Goal: Transaction & Acquisition: Purchase product/service

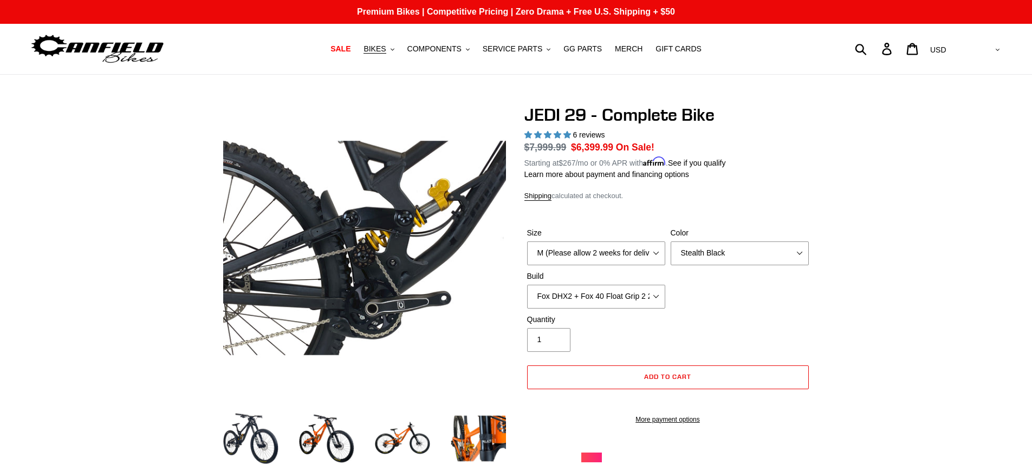
select select "Stealth Black"
select select "Fox DHX2 + Fox 40 Float Grip 2 203 + SRAM XO"
select select "highest-rating"
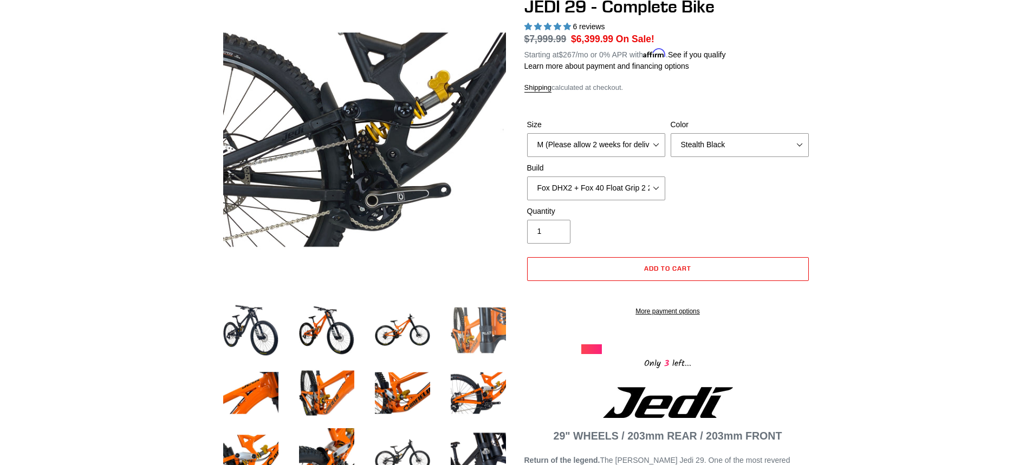
click at [477, 340] on img at bounding box center [479, 331] width 60 height 60
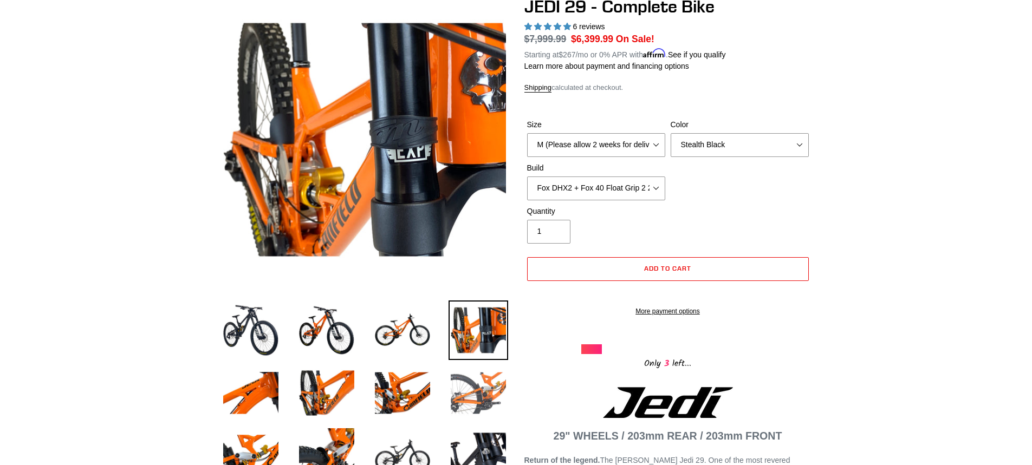
click at [491, 387] on img at bounding box center [479, 394] width 60 height 60
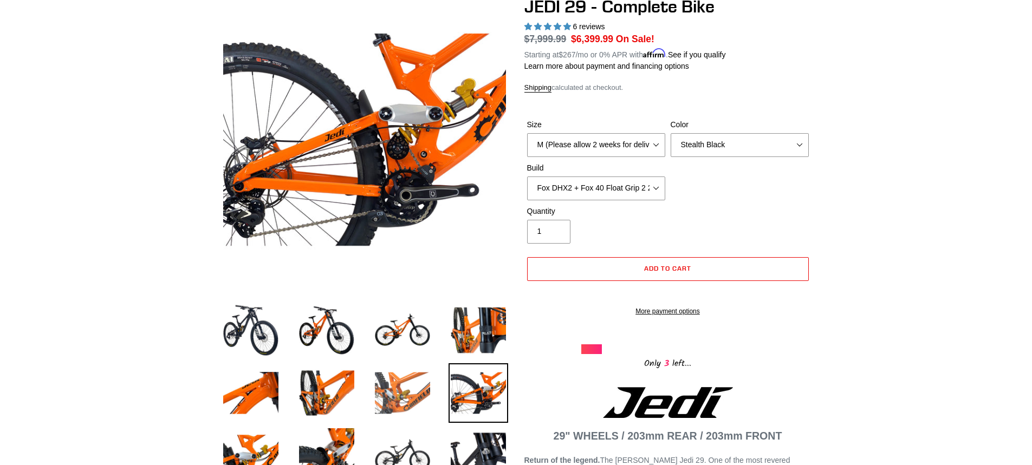
click at [410, 381] on img at bounding box center [403, 394] width 60 height 60
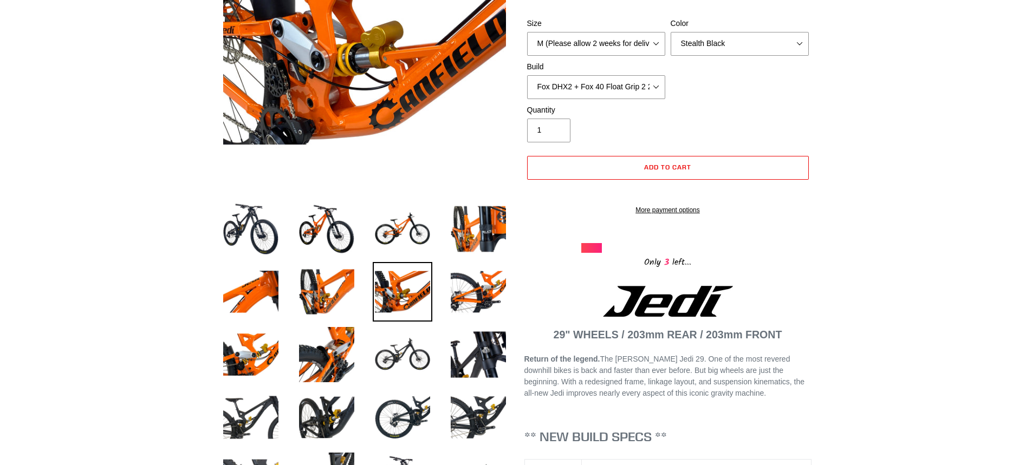
scroll to position [325, 0]
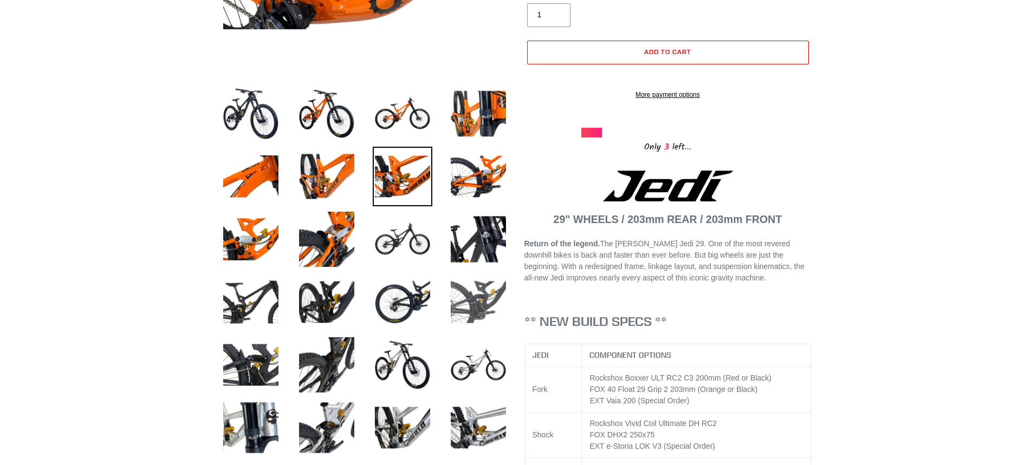
click at [459, 310] on img at bounding box center [479, 303] width 60 height 60
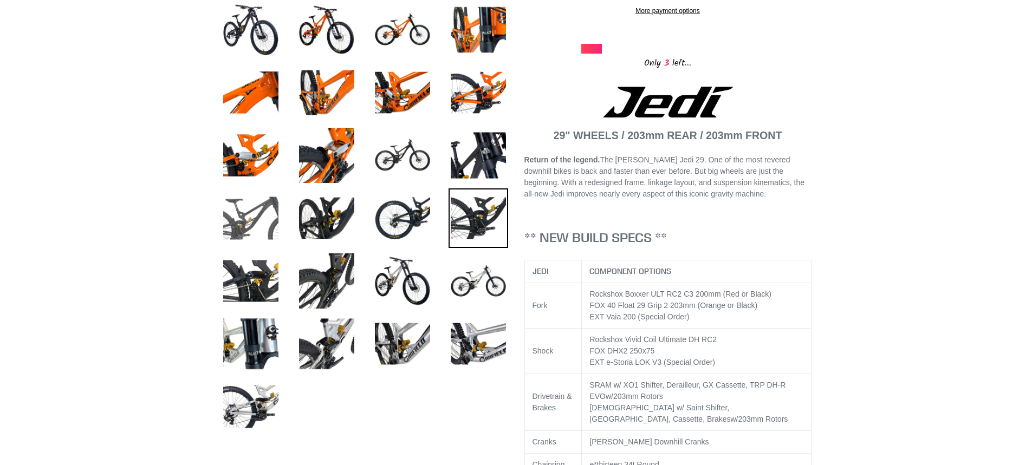
scroll to position [433, 0]
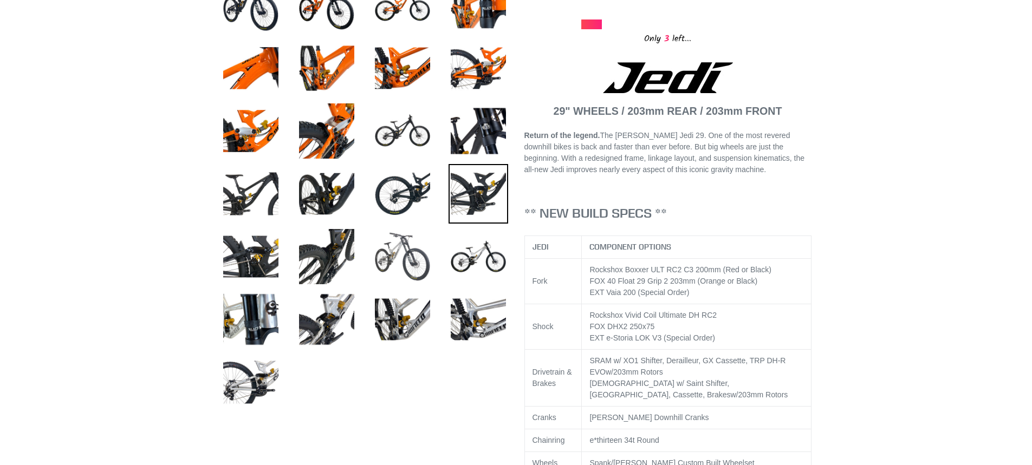
click at [396, 261] on img at bounding box center [403, 257] width 60 height 60
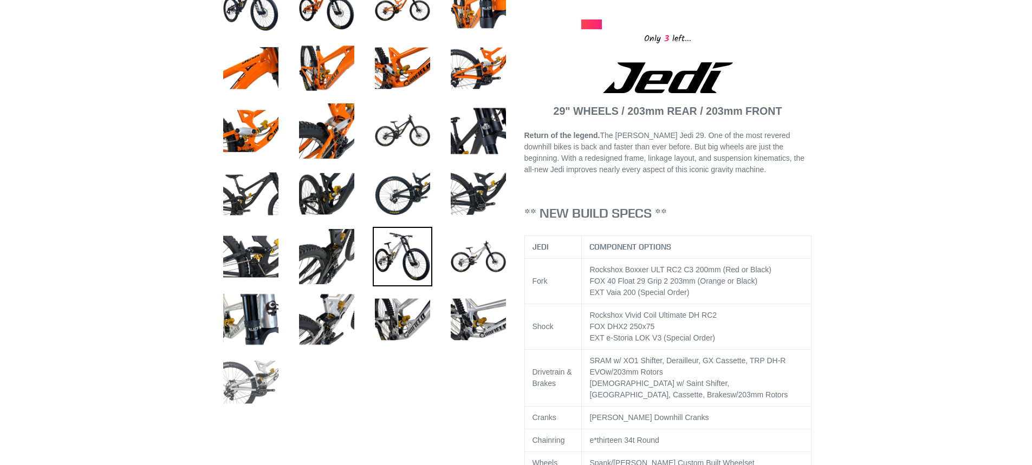
click at [257, 385] on img at bounding box center [251, 383] width 60 height 60
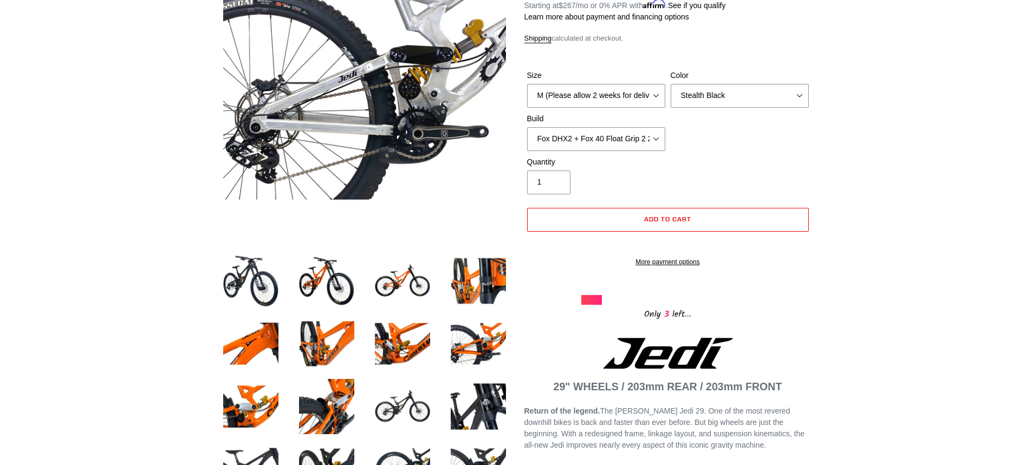
scroll to position [163, 0]
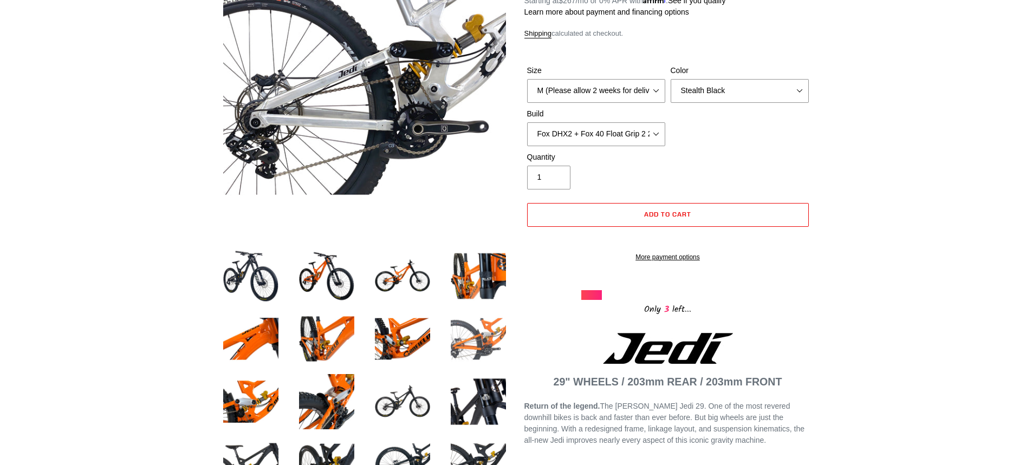
click at [462, 346] on img at bounding box center [479, 339] width 60 height 60
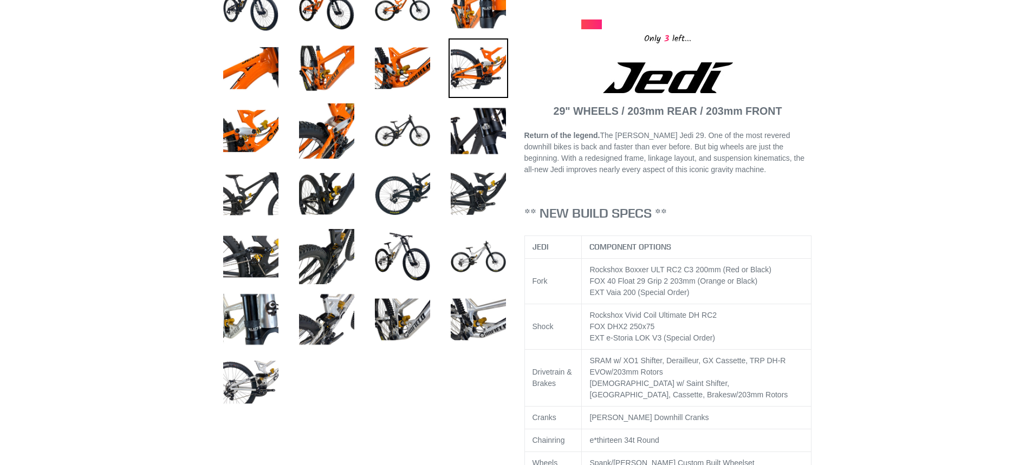
scroll to position [379, 0]
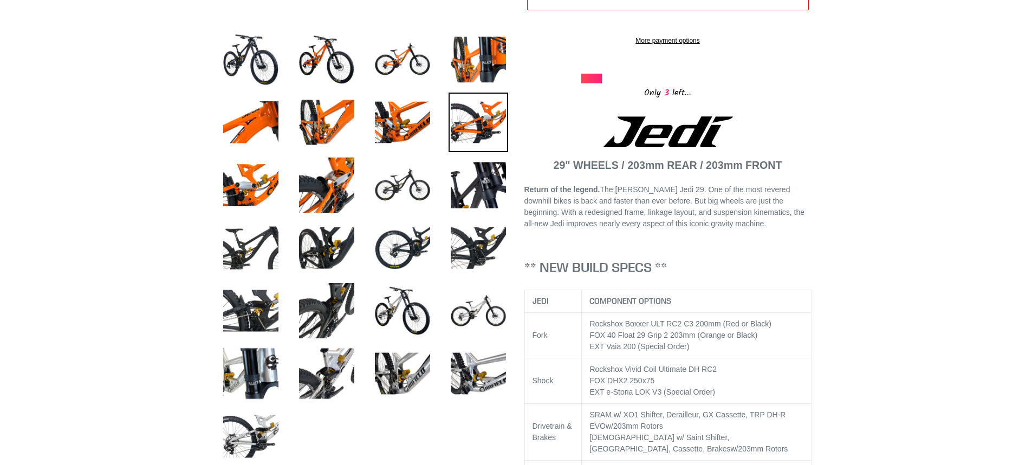
click at [488, 124] on img at bounding box center [479, 123] width 60 height 60
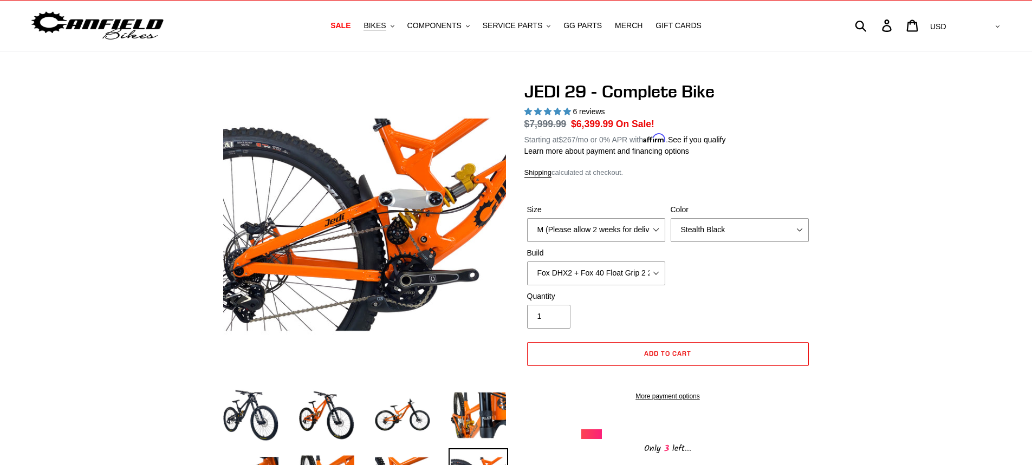
scroll to position [0, 0]
